Goal: Find specific page/section: Find specific page/section

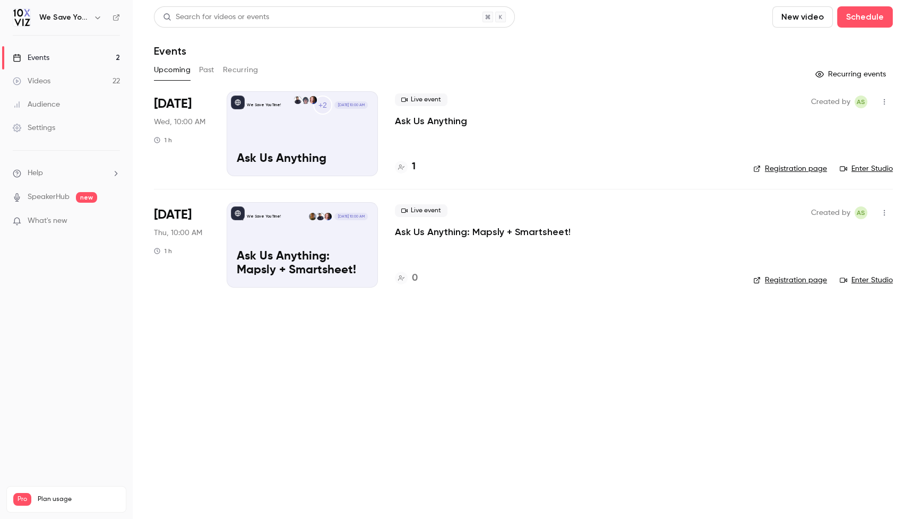
click at [415, 120] on p "Ask Us Anything" at bounding box center [431, 121] width 72 height 13
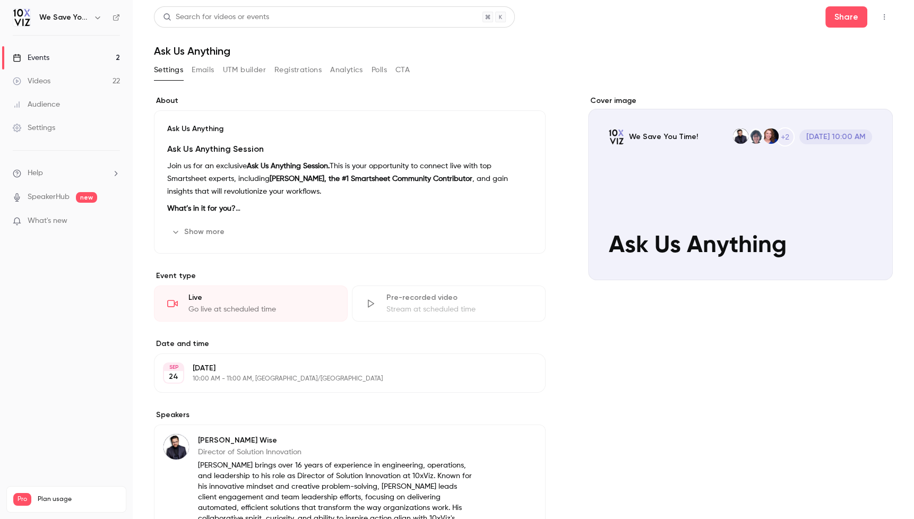
click at [64, 61] on link "Events 2" at bounding box center [66, 57] width 133 height 23
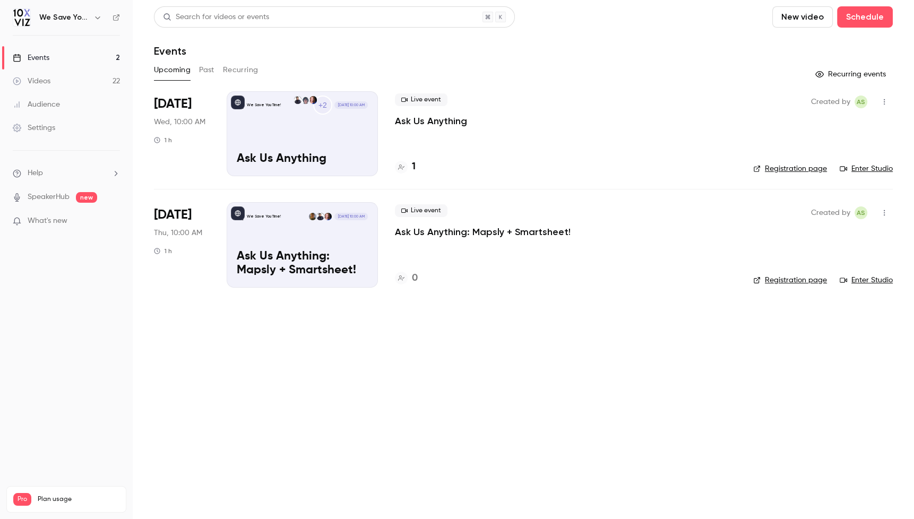
click at [328, 345] on main "Search for videos or events New video Schedule Events Upcoming Past Recurring R…" at bounding box center [523, 259] width 781 height 519
